Goal: Information Seeking & Learning: Learn about a topic

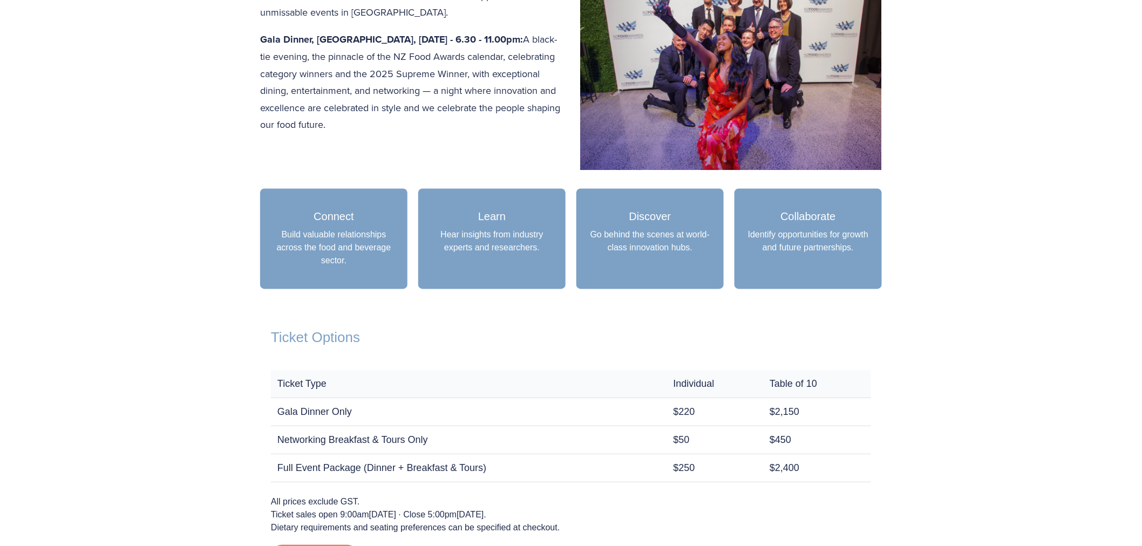
scroll to position [750, 0]
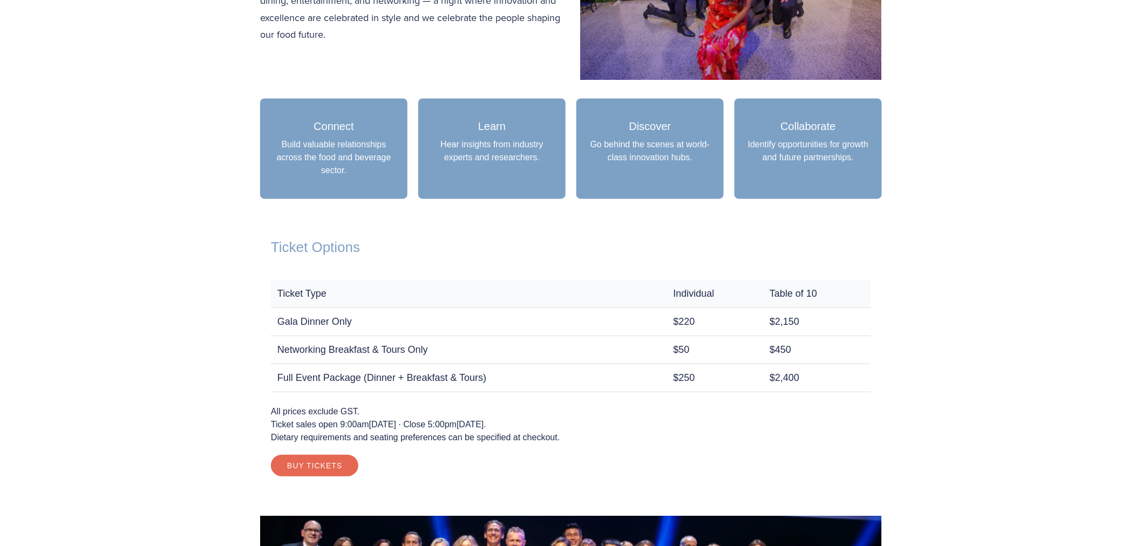
click at [354, 172] on p "Build valuable relationships across the food and beverage sector." at bounding box center [334, 158] width 126 height 39
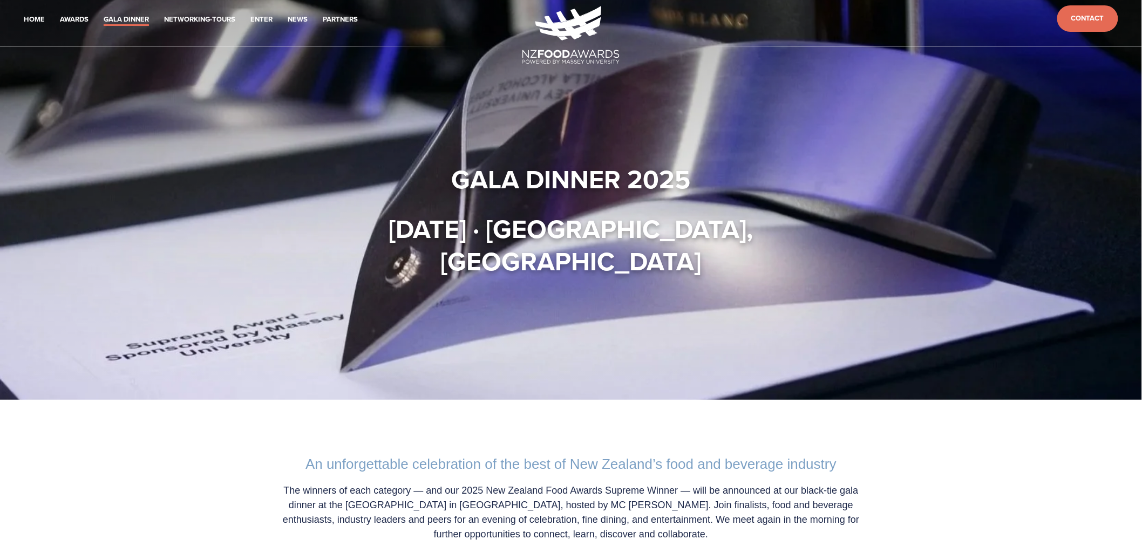
scroll to position [0, 0]
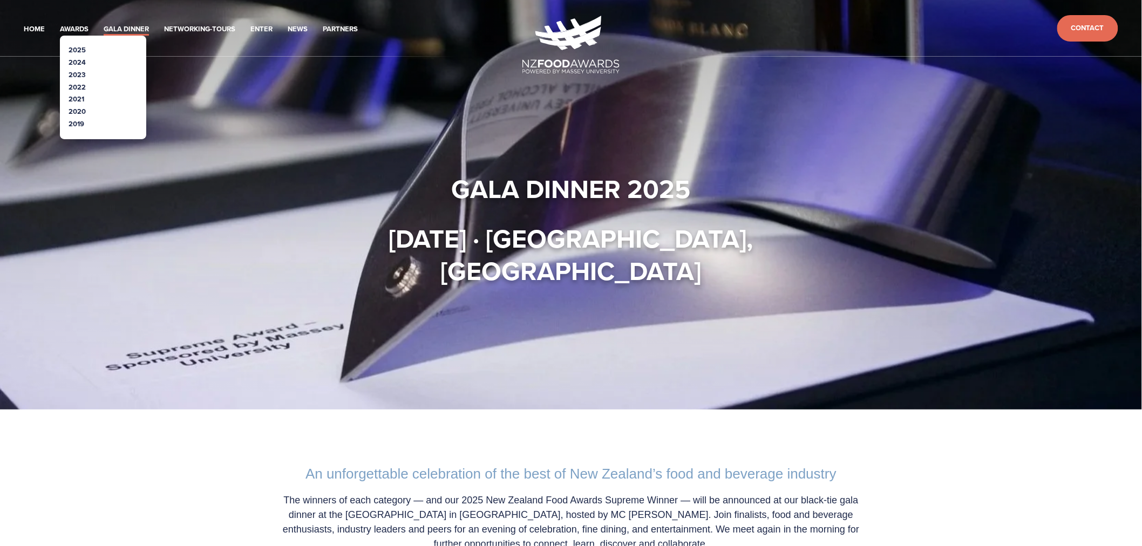
click at [79, 51] on link "2025" at bounding box center [77, 50] width 17 height 10
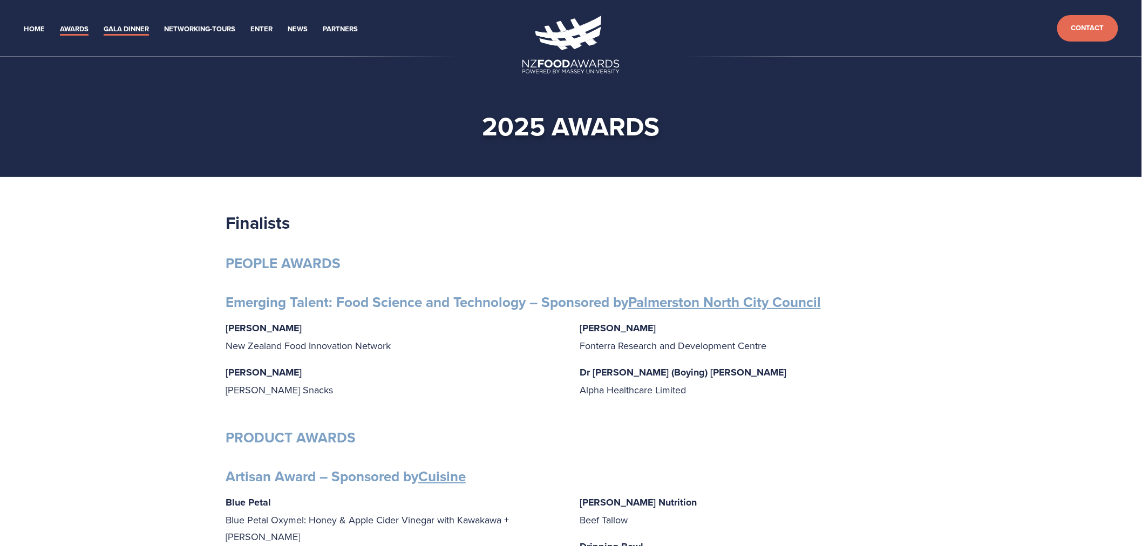
click at [125, 23] on link "Gala Dinner" at bounding box center [126, 29] width 45 height 12
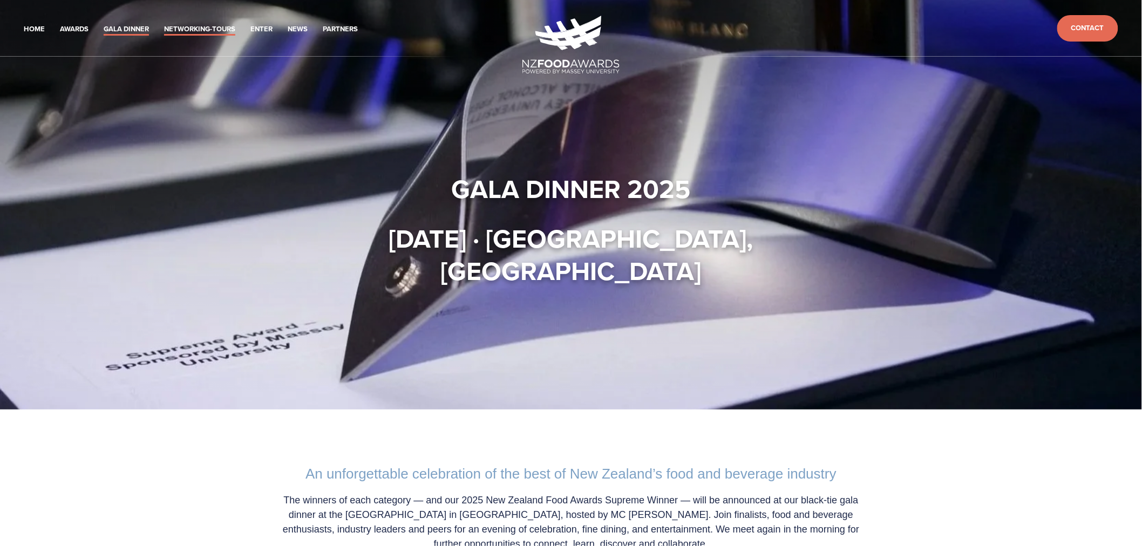
click at [212, 28] on link "Networking-Tours" at bounding box center [199, 29] width 71 height 12
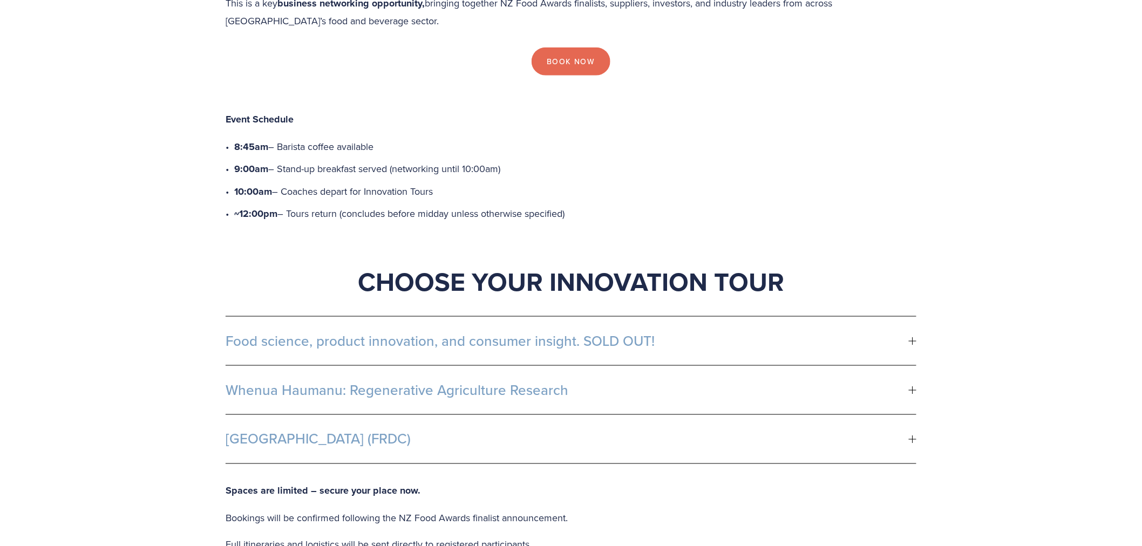
scroll to position [540, 0]
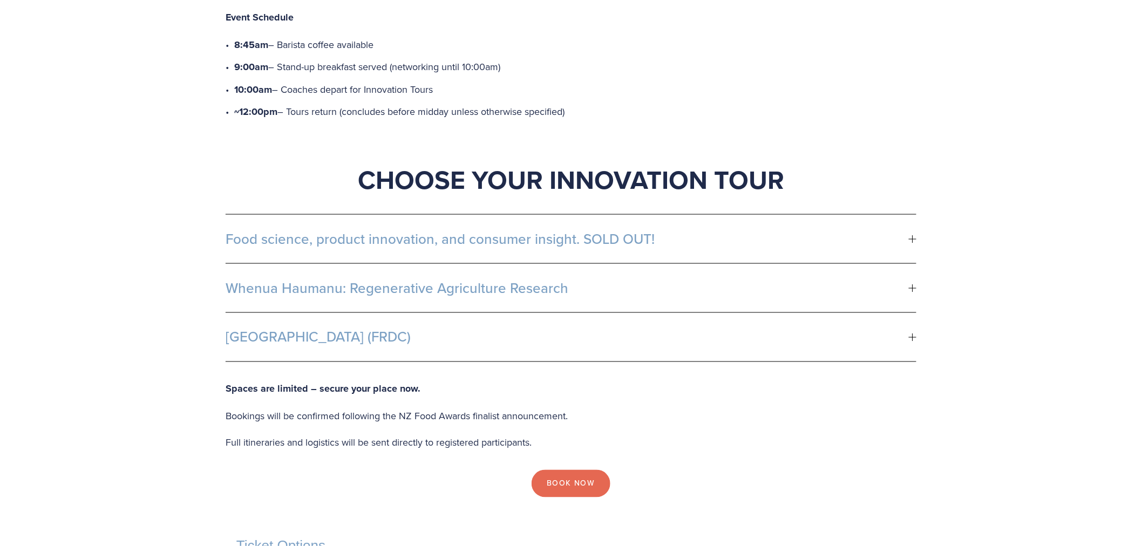
click at [476, 231] on span "Food science, product innovation, and consumer insight. SOLD OUT!" at bounding box center [567, 239] width 683 height 16
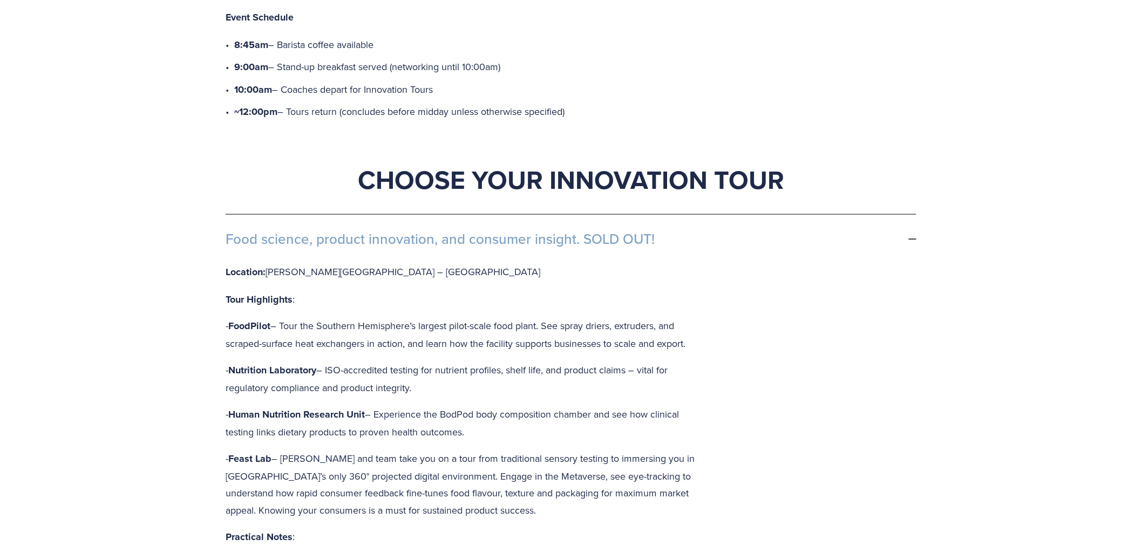
click at [476, 231] on span "Food science, product innovation, and consumer insight. SOLD OUT!" at bounding box center [567, 239] width 683 height 16
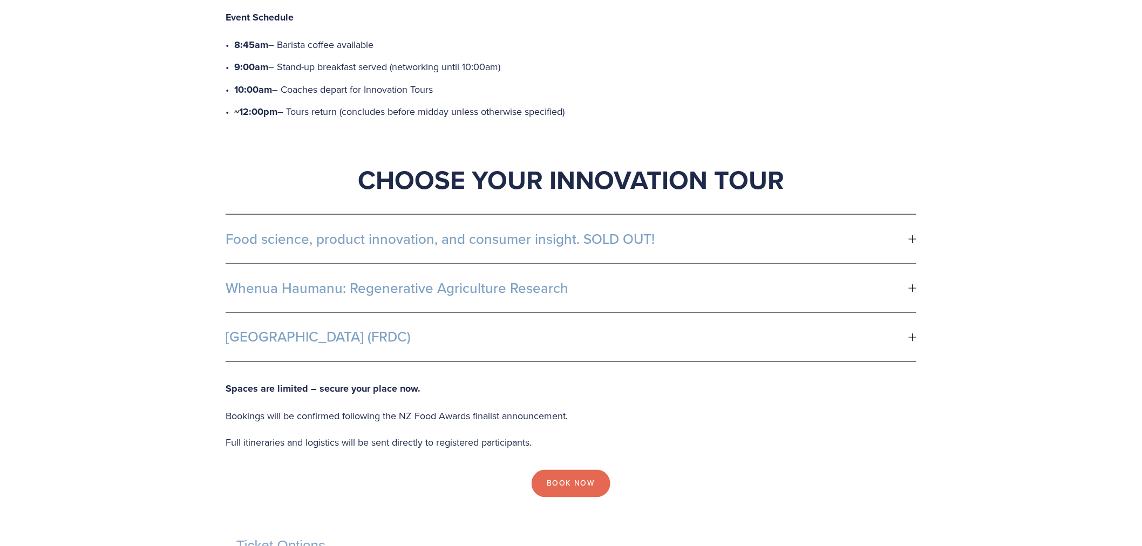
click at [475, 231] on span "Food science, product innovation, and consumer insight. SOLD OUT!" at bounding box center [567, 239] width 683 height 16
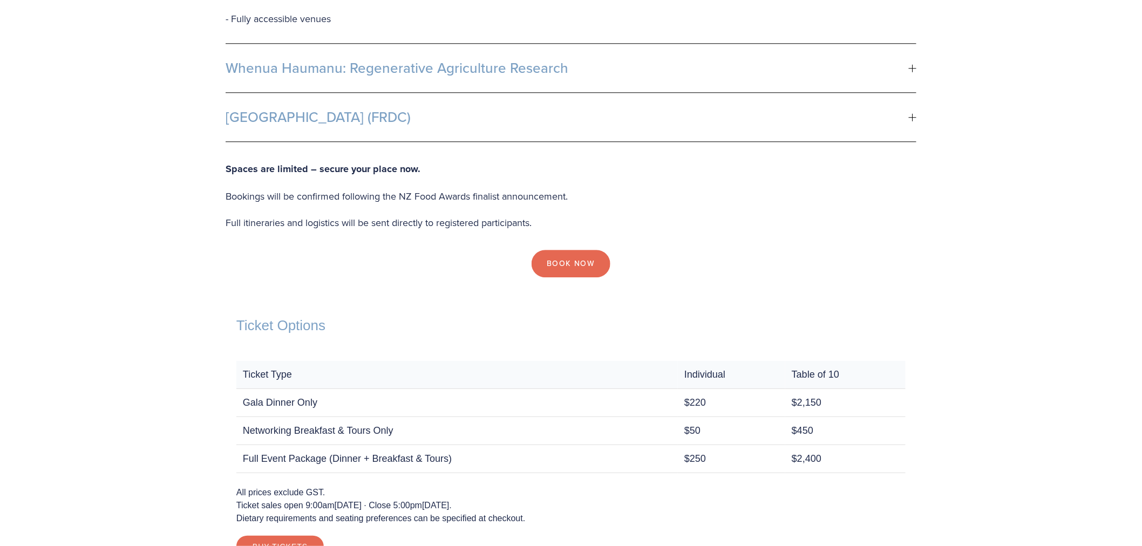
click at [434, 109] on span "Fonterra R&D Centre (FRDC)" at bounding box center [567, 117] width 683 height 16
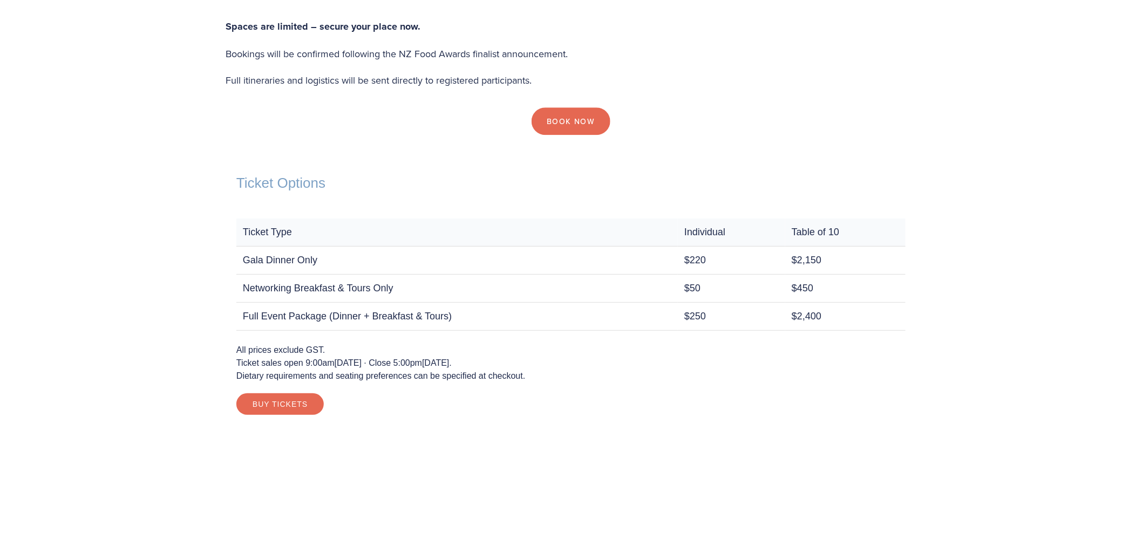
scroll to position [759, 0]
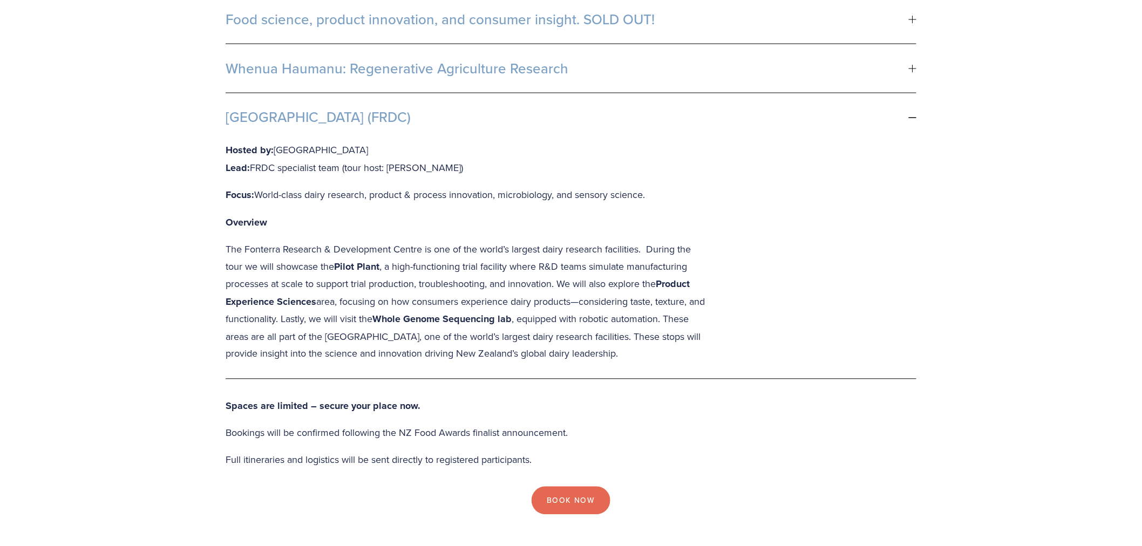
click at [434, 110] on span "Fonterra R&D Centre (FRDC)" at bounding box center [567, 118] width 683 height 16
